Goal: Transaction & Acquisition: Book appointment/travel/reservation

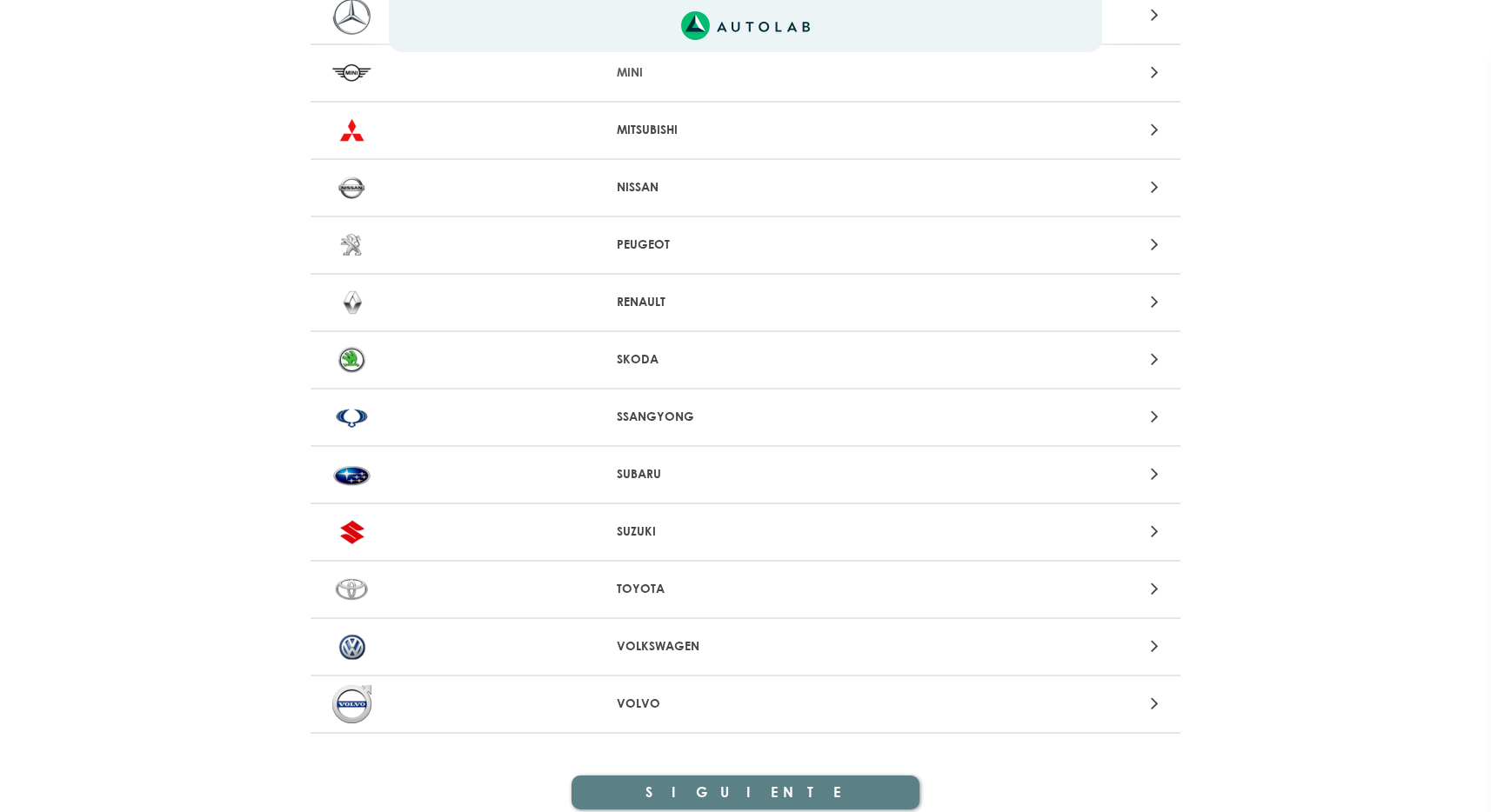
scroll to position [1543, 0]
click at [638, 580] on p "TOYOTA" at bounding box center [745, 588] width 258 height 18
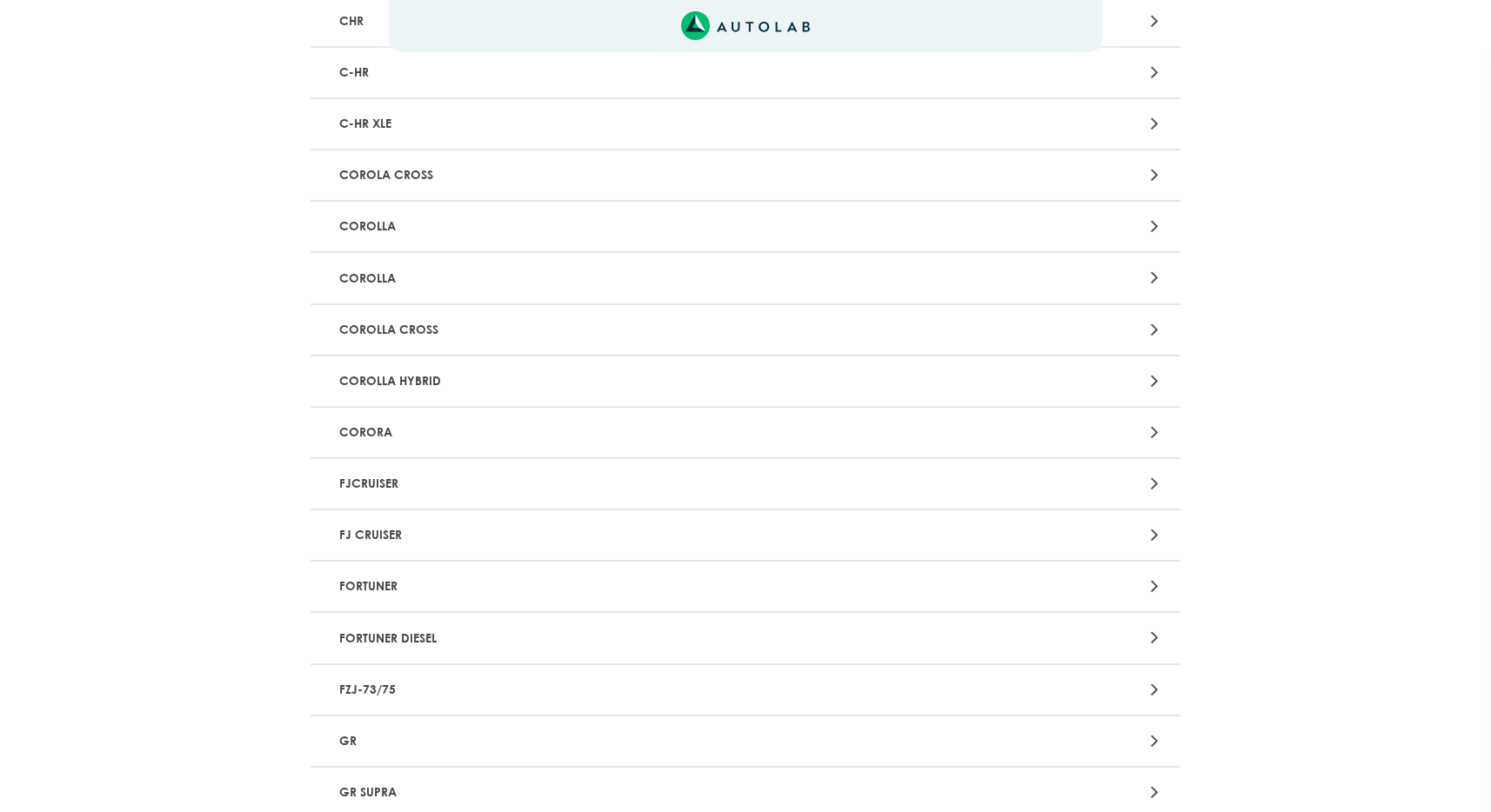
scroll to position [617, 0]
click at [361, 577] on p "FORTUNER" at bounding box center [603, 586] width 542 height 32
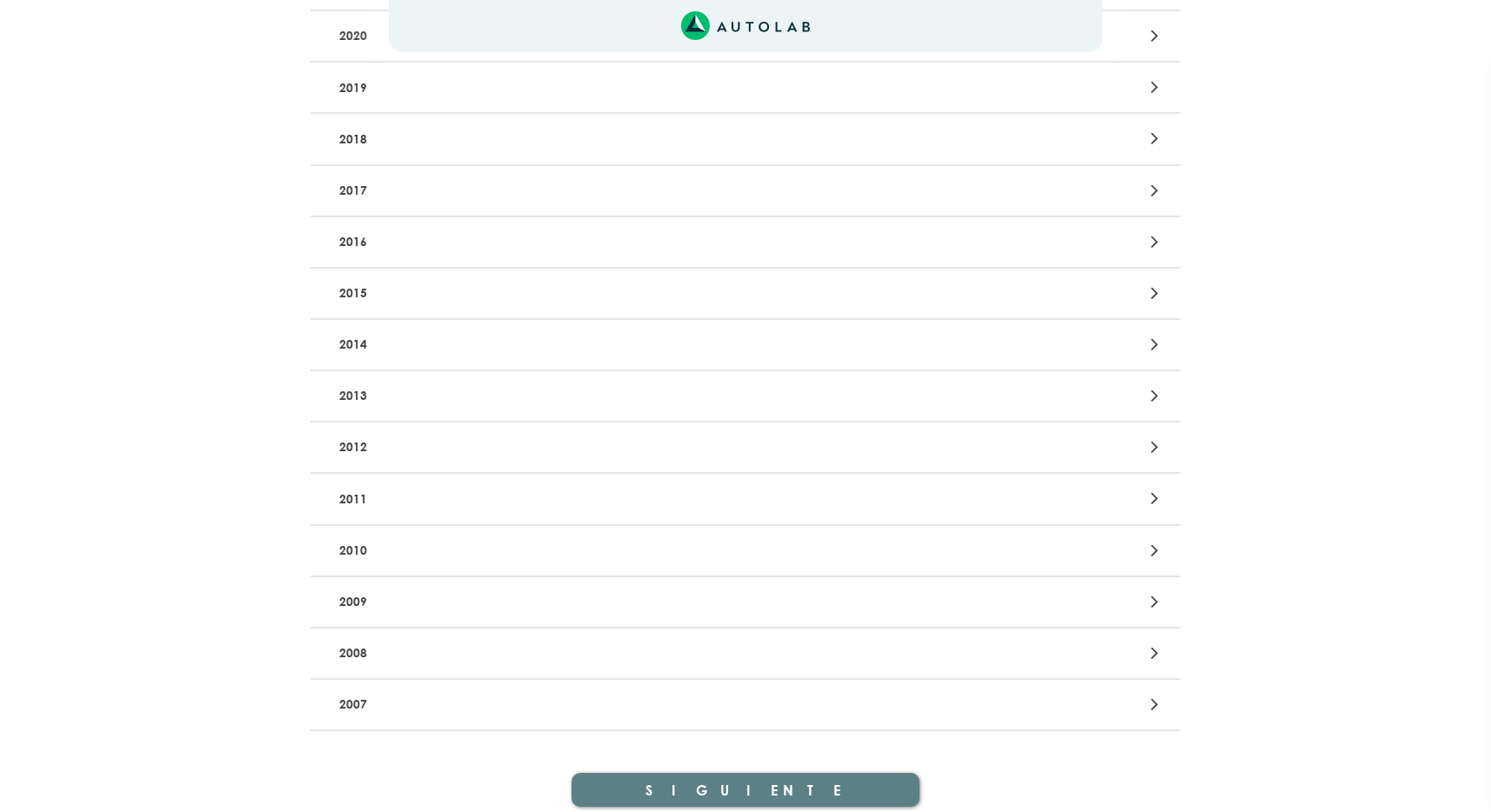
scroll to position [446, 0]
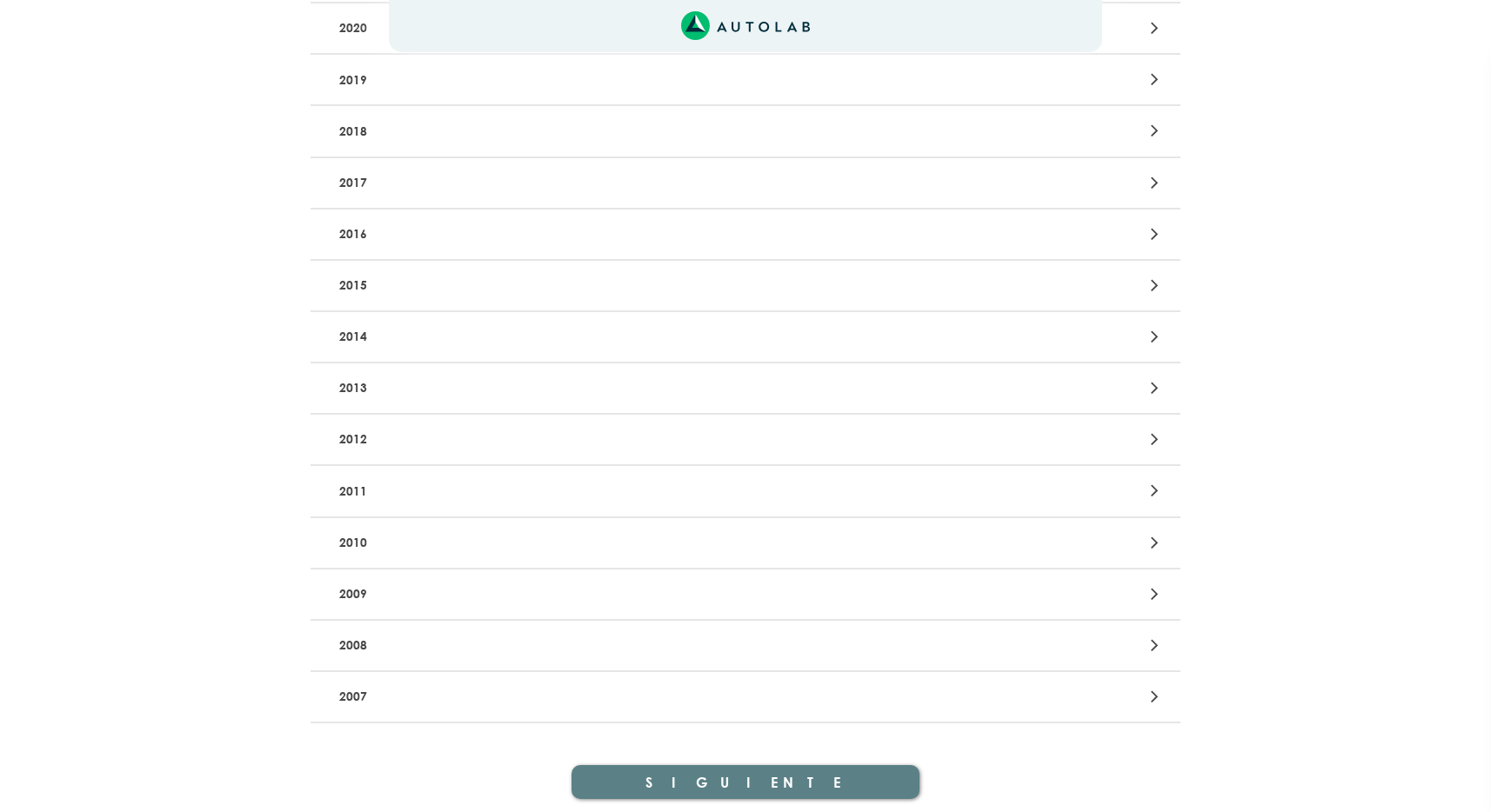
click at [367, 649] on p "2008" at bounding box center [603, 646] width 542 height 32
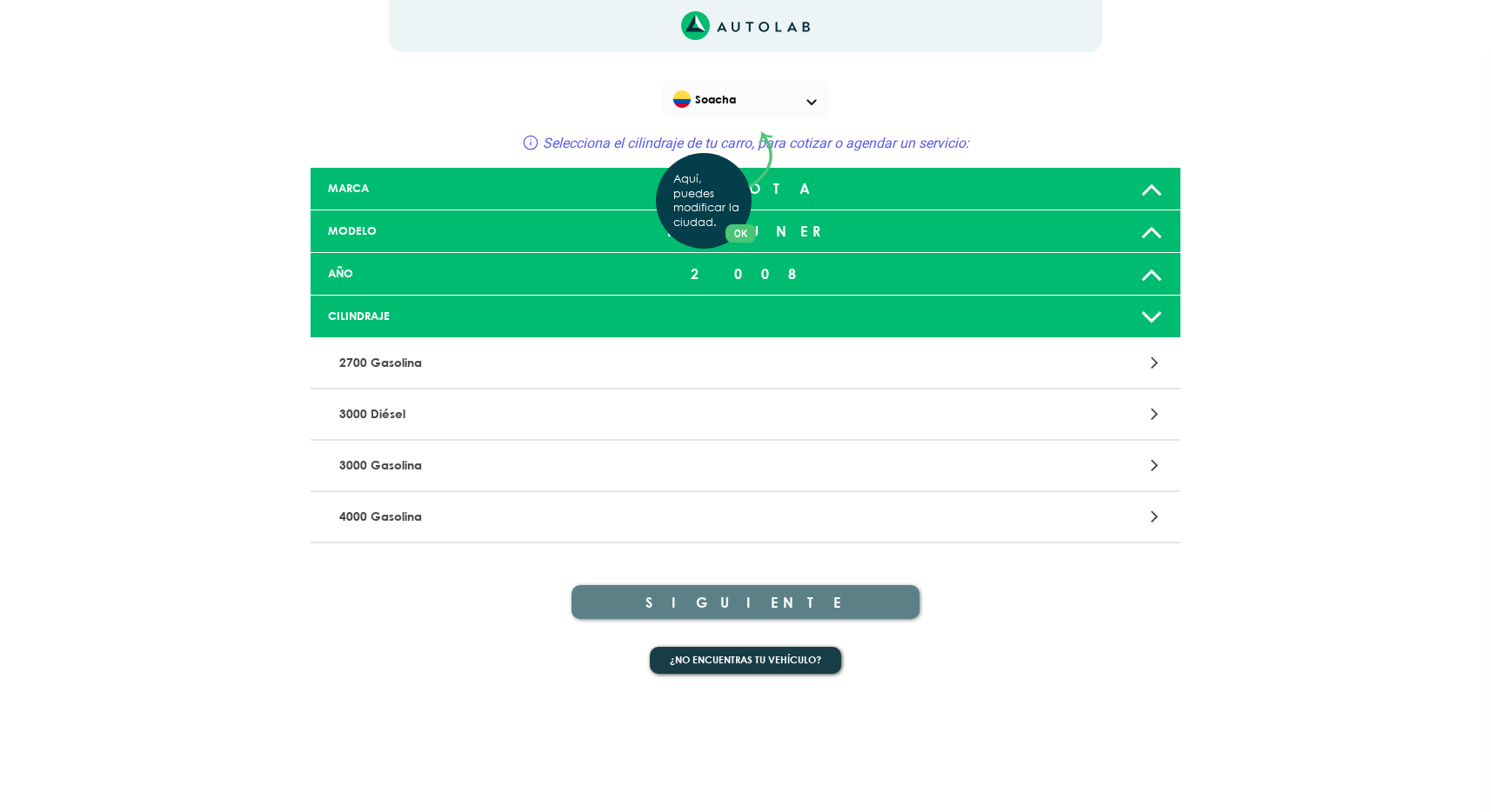
click at [387, 514] on div "Aquí, puedes modificar la ciudad. OK .aex,.bex{fill:none!important;stroke:#50c4…" at bounding box center [745, 406] width 1491 height 812
click at [1153, 513] on icon at bounding box center [1154, 516] width 8 height 22
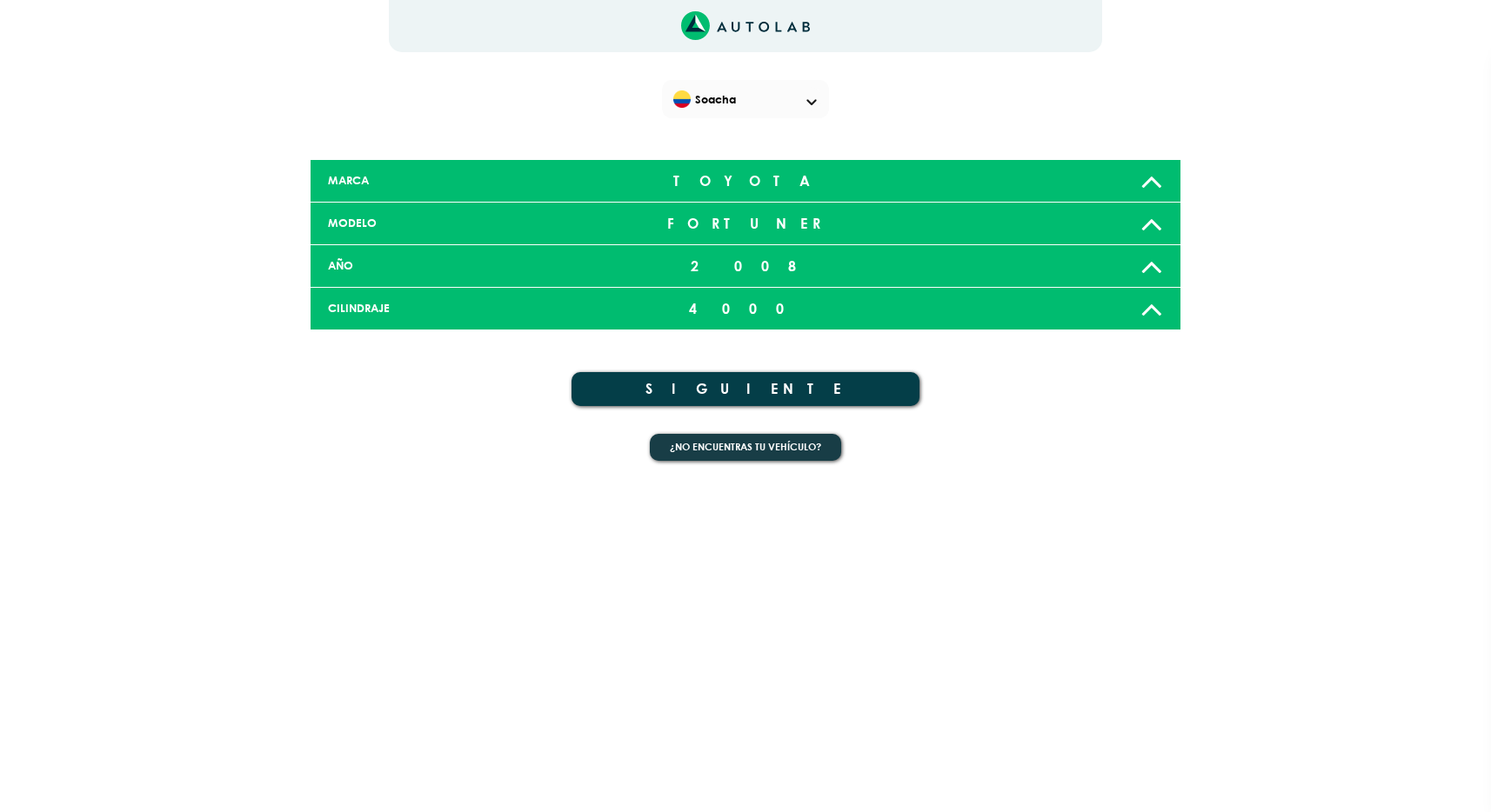
click at [741, 375] on button "SIGUIENTE" at bounding box center [745, 389] width 348 height 34
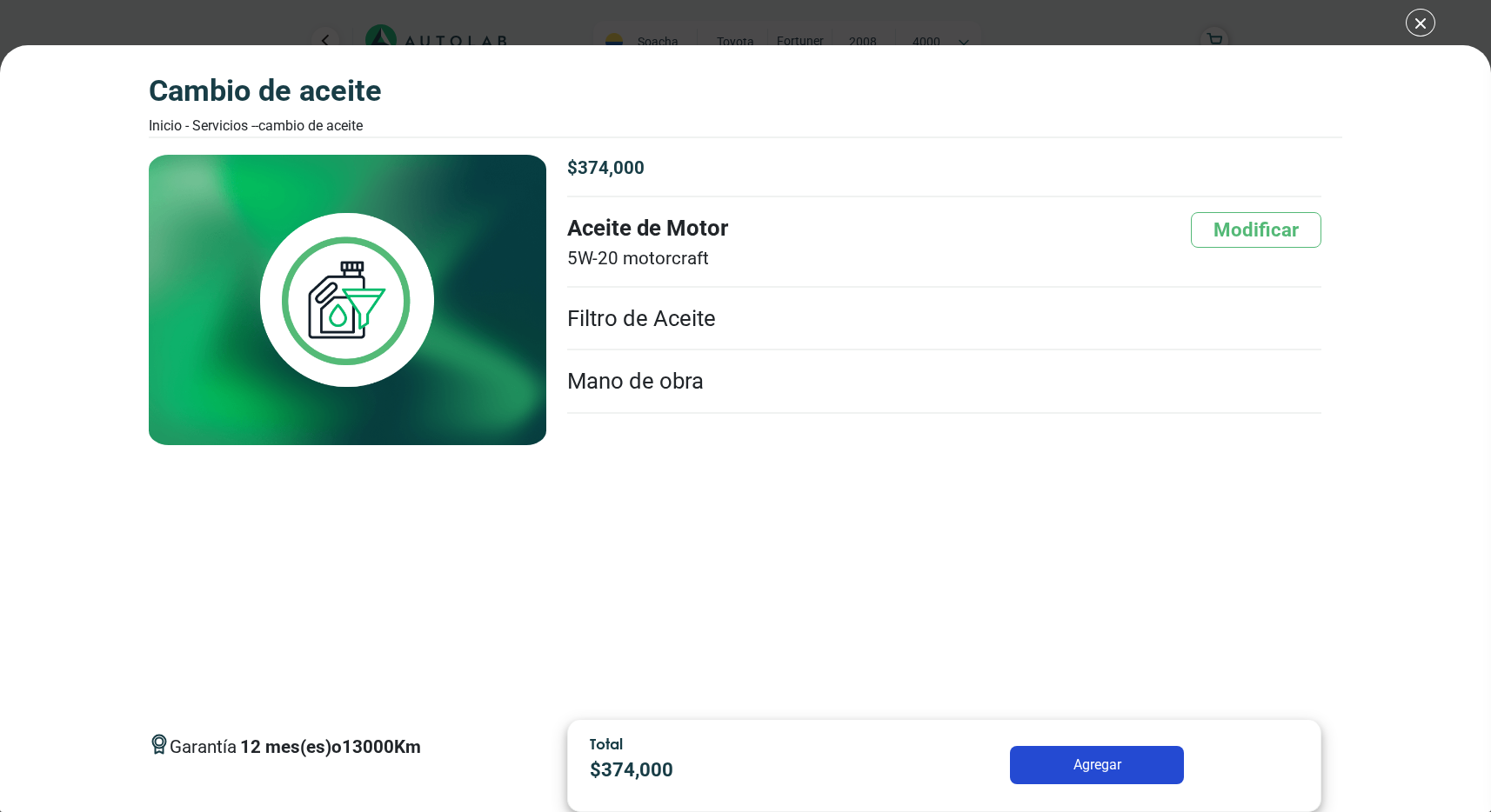
click at [1421, 23] on div "CAMBIO DE ACEITE Inicio - Servicios - - CAMBIO DE ACEITE CAMBIO DE ACEITE 12 13…" at bounding box center [745, 406] width 1491 height 812
